Goal: Navigation & Orientation: Find specific page/section

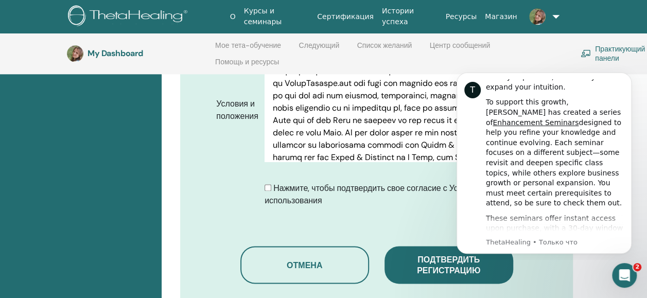
scroll to position [607, 0]
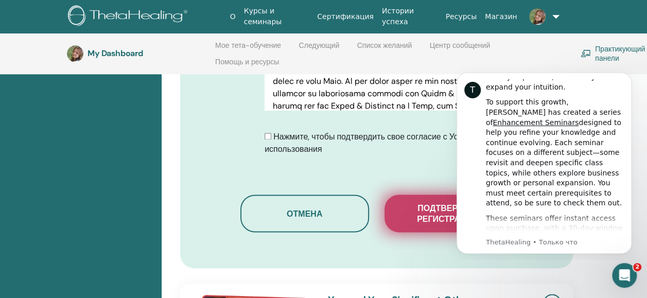
click at [429, 203] on span "Подтвердить регистрацию" at bounding box center [448, 214] width 103 height 22
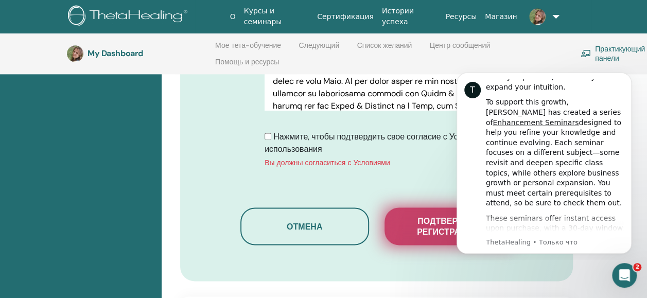
click at [421, 216] on span "Подтвердить регистрацию" at bounding box center [448, 227] width 103 height 22
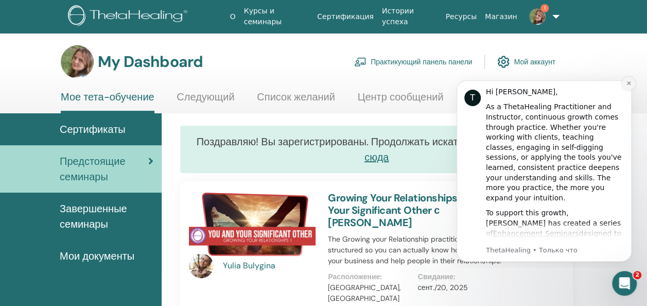
click at [629, 83] on icon "Dismiss notification" at bounding box center [629, 83] width 6 height 6
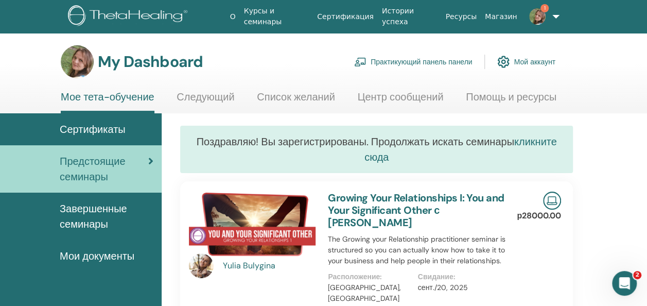
click at [375, 156] on link "кликните сюда" at bounding box center [460, 149] width 192 height 29
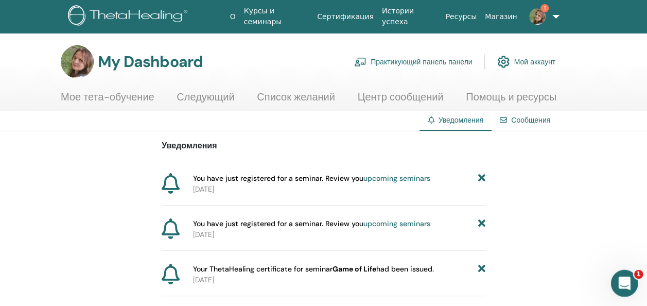
click at [618, 286] on icon "Открыть службу сообщений Intercom" at bounding box center [622, 281] width 17 height 17
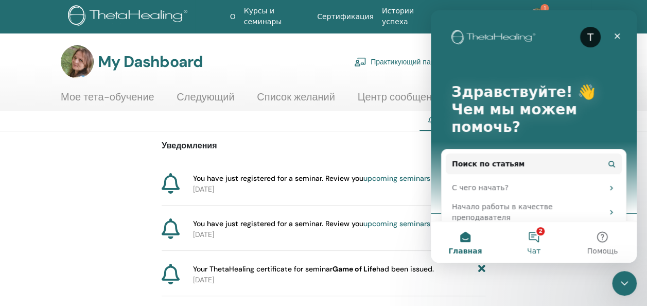
click at [535, 235] on button "2 Чат" at bounding box center [533, 241] width 68 height 41
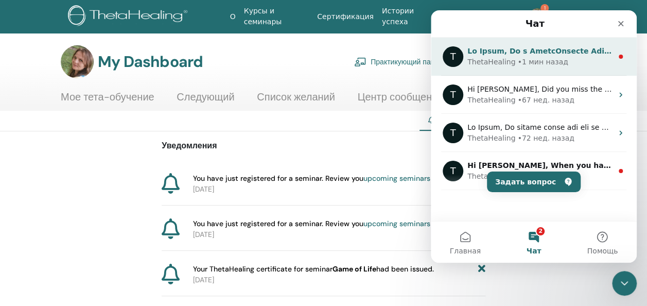
click at [559, 58] on div "ThetaHealing • 1 мин назад" at bounding box center [539, 62] width 145 height 11
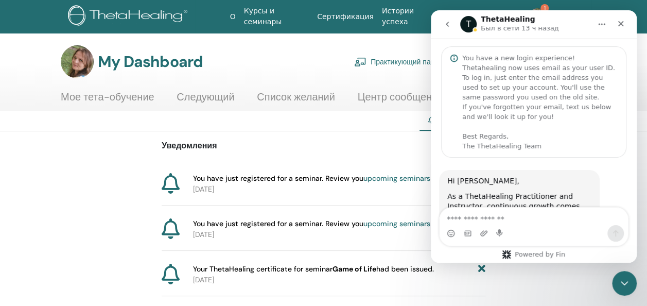
scroll to position [598, 0]
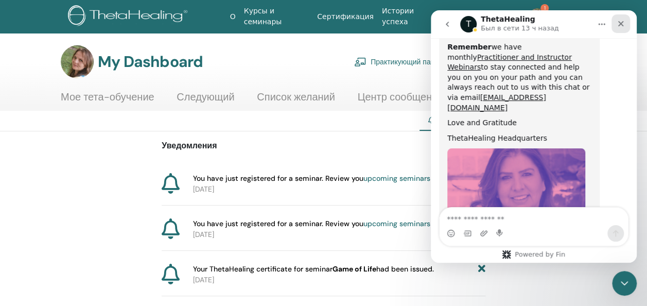
click at [626, 22] on div "Закрыть" at bounding box center [620, 23] width 19 height 19
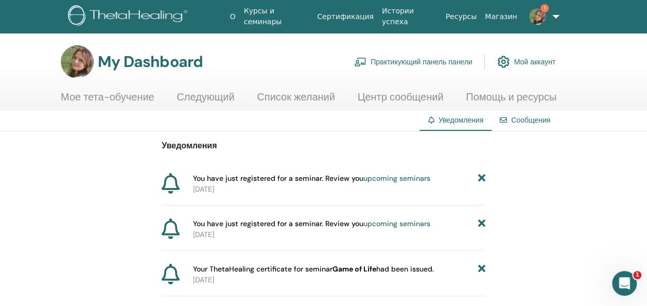
click at [524, 110] on link "Помощь и ресурсы" at bounding box center [511, 101] width 91 height 20
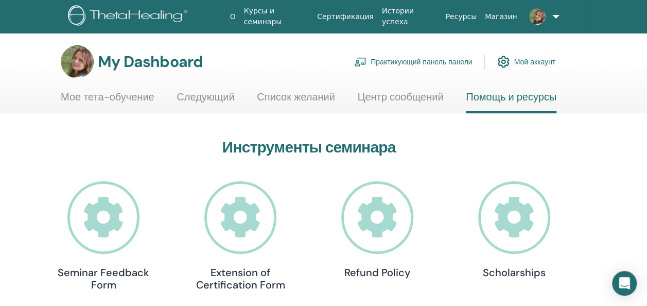
click at [141, 99] on link "Мое тета-обучение" at bounding box center [108, 101] width 94 height 20
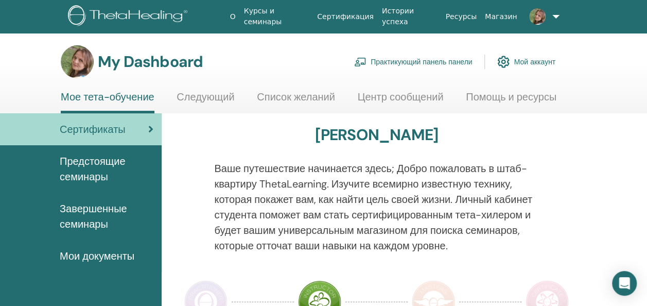
click at [98, 212] on span "Завершенные семинары" at bounding box center [107, 216] width 94 height 31
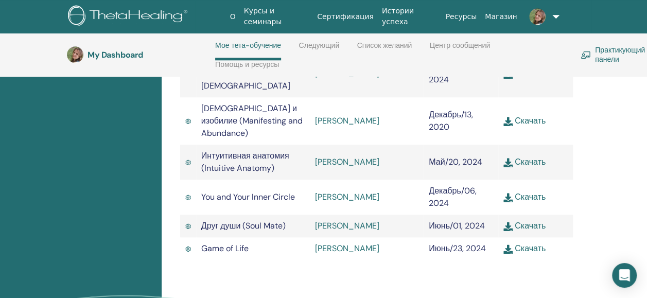
scroll to position [558, 0]
